Goal: Task Accomplishment & Management: Complete application form

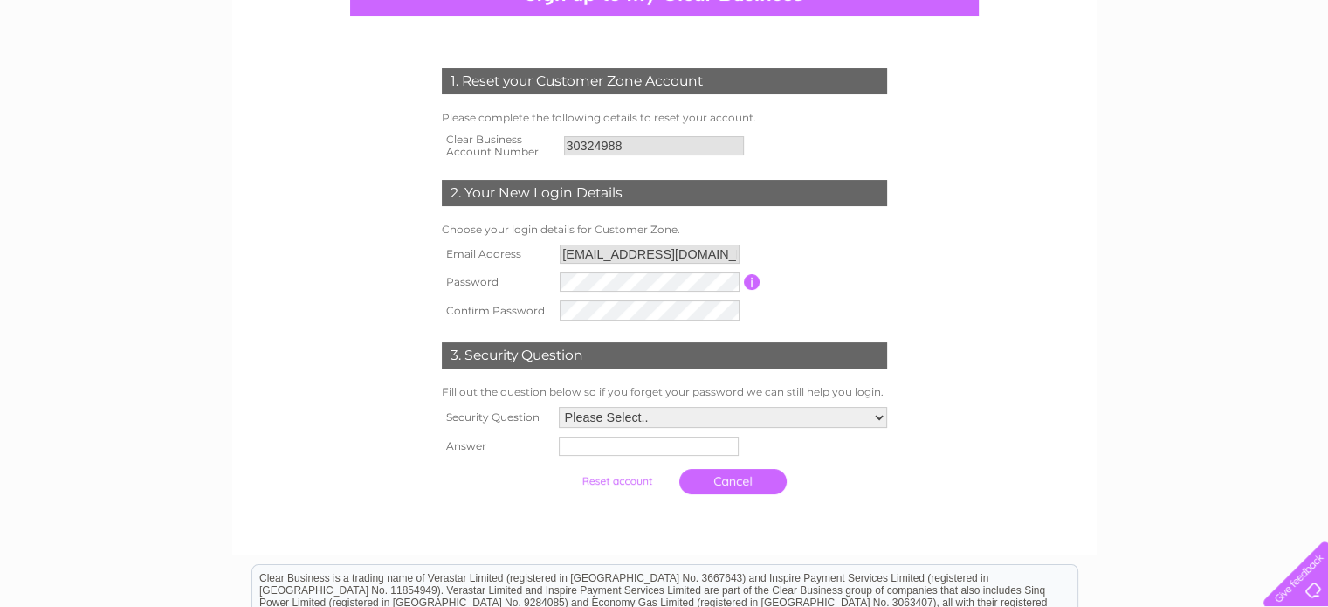
scroll to position [214, 0]
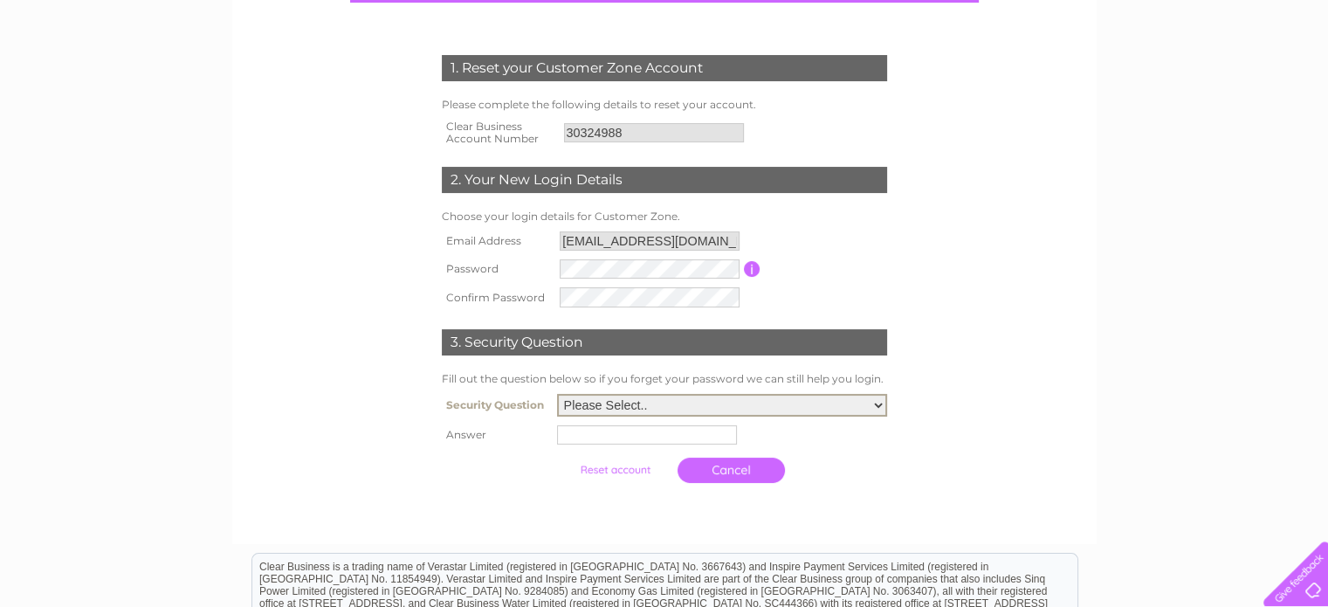
click at [882, 397] on select "Please Select.. In what town or city was your first job? In what town or city d…" at bounding box center [722, 405] width 330 height 23
select select "5"
click at [557, 394] on select "Please Select.. In what town or city was your first job? In what town or city d…" at bounding box center [722, 405] width 330 height 23
click at [613, 436] on input "text" at bounding box center [650, 433] width 182 height 21
type input "Loppy Lugs"
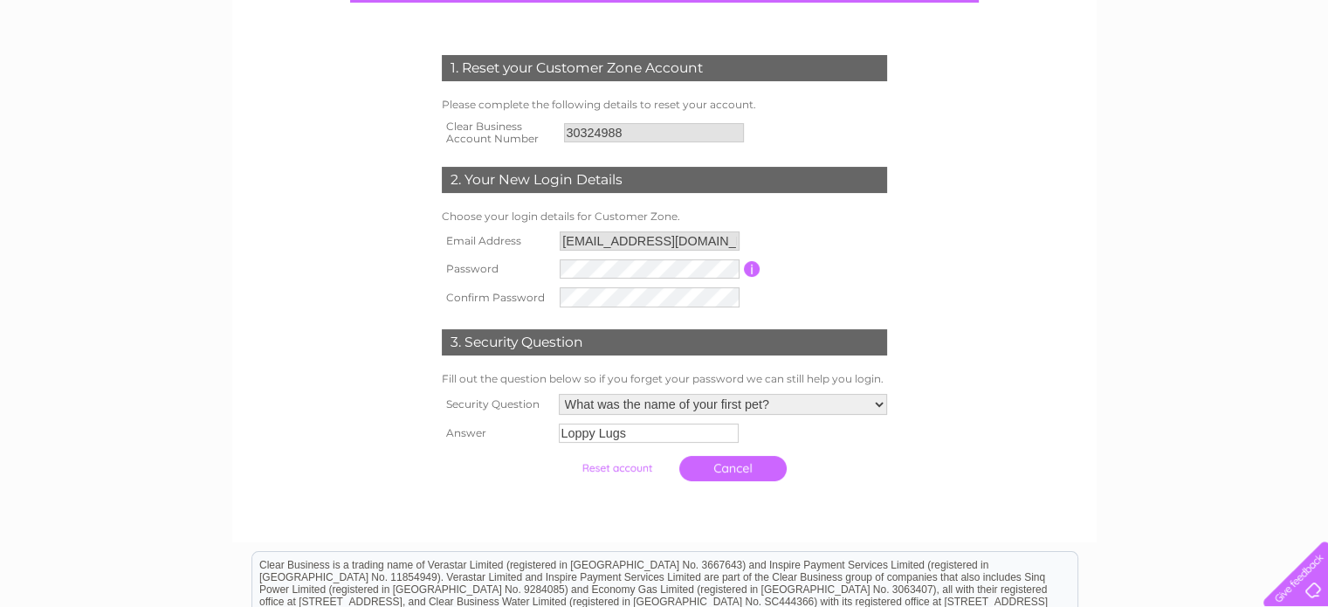
click at [617, 474] on input "submit" at bounding box center [616, 468] width 107 height 24
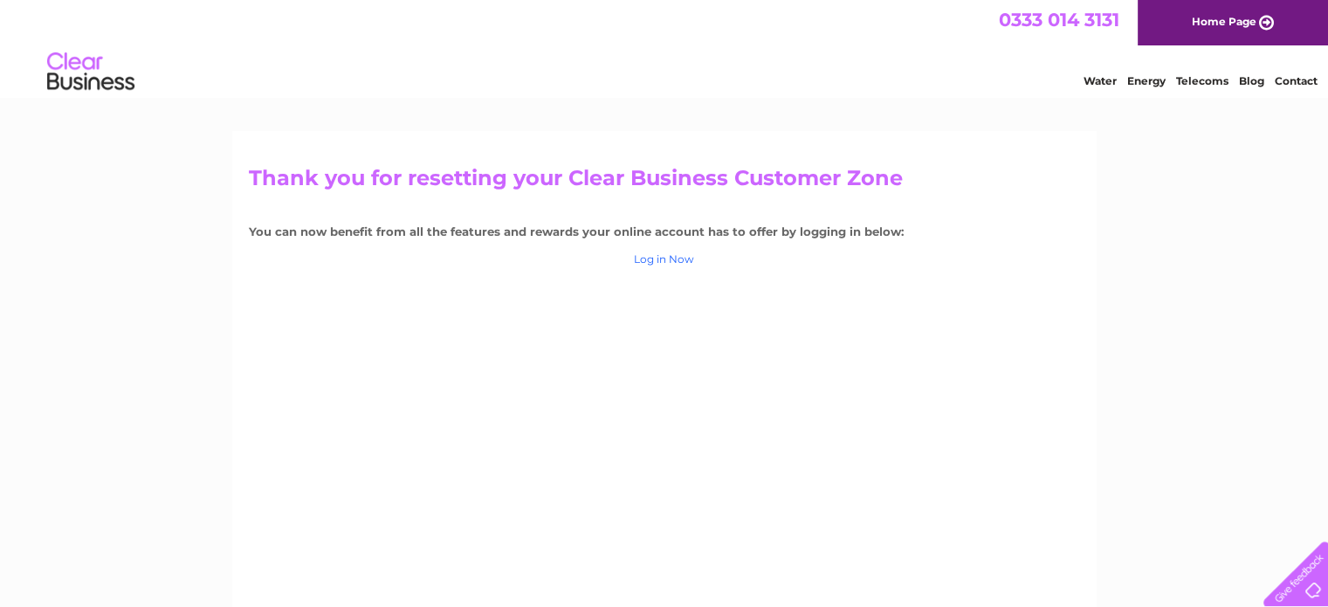
click at [676, 260] on link "Log in Now" at bounding box center [664, 258] width 60 height 13
